Goal: Information Seeking & Learning: Learn about a topic

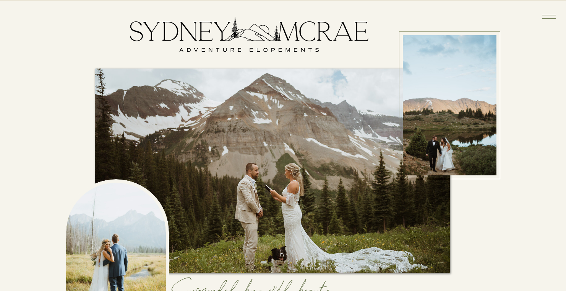
click at [550, 20] on icon at bounding box center [549, 17] width 18 height 18
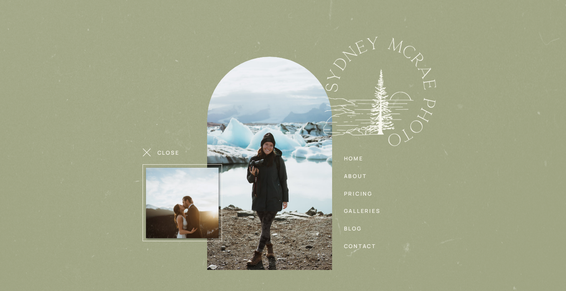
click at [365, 192] on nav "pricing" at bounding box center [362, 193] width 36 height 8
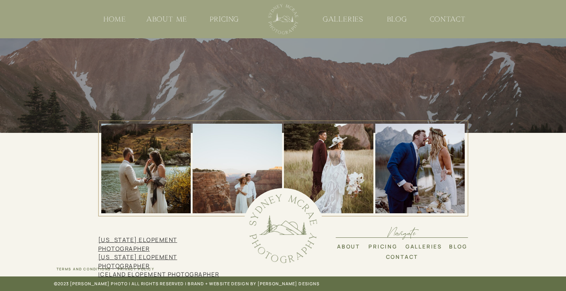
scroll to position [2383, 0]
click at [176, 252] on link "[US_STATE] ELOPEMENT PHOTOGRAPHER" at bounding box center [137, 260] width 79 height 17
